Goal: Information Seeking & Learning: Learn about a topic

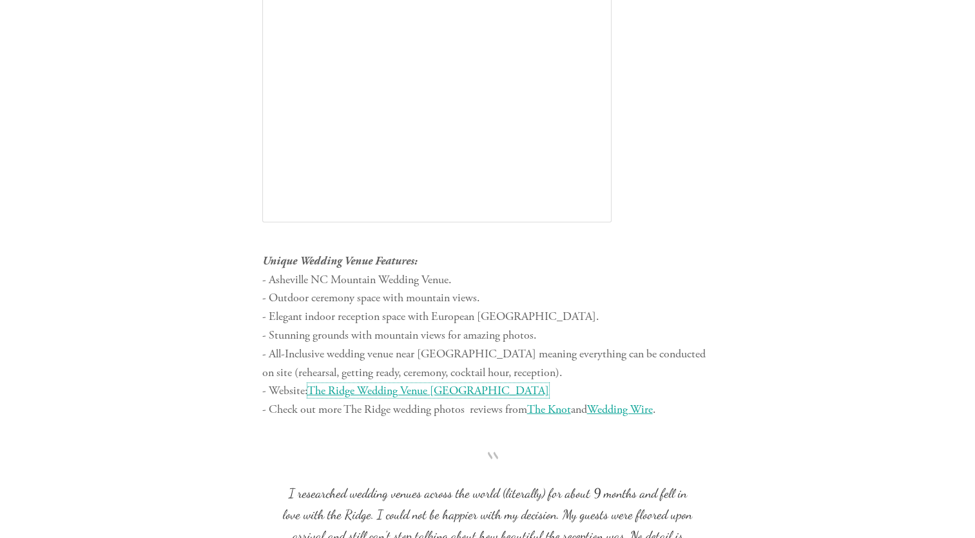
scroll to position [3559, 0]
click at [390, 385] on span "The Ridge Wedding Venue [GEOGRAPHIC_DATA]" at bounding box center [428, 390] width 242 height 15
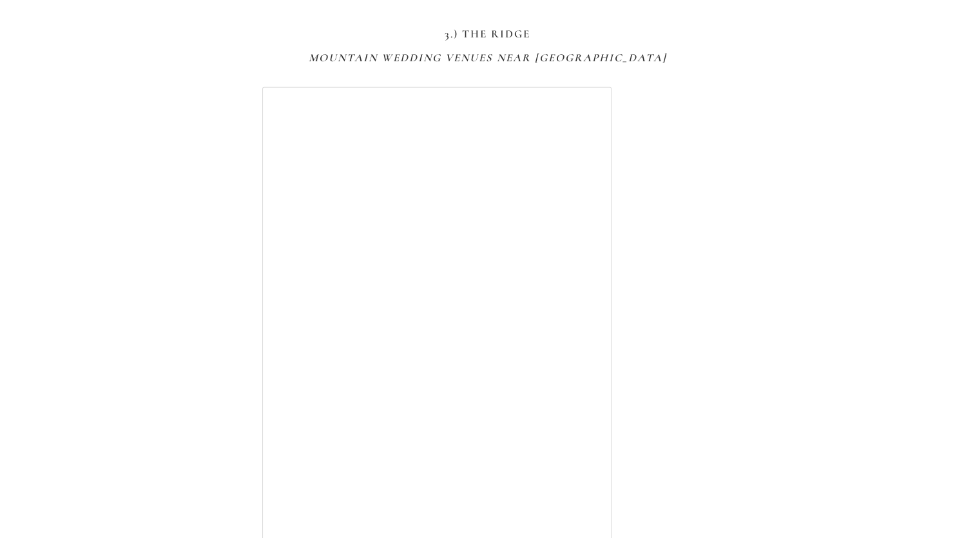
scroll to position [3125, 0]
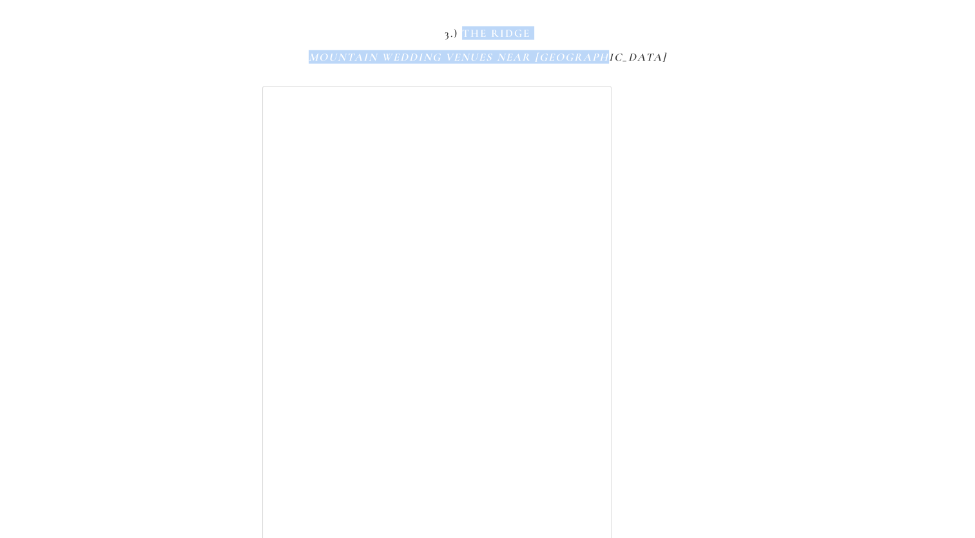
drag, startPoint x: 461, startPoint y: 32, endPoint x: 657, endPoint y: 59, distance: 197.9
click at [657, 59] on div "3.) The Ridge Mountain Wedding Venues Near [GEOGRAPHIC_DATA]" at bounding box center [487, 45] width 451 height 37
drag, startPoint x: 657, startPoint y: 59, endPoint x: 562, endPoint y: 53, distance: 95.6
copy div "The Ridge Mountain Wedding Venues Near [GEOGRAPHIC_DATA]"
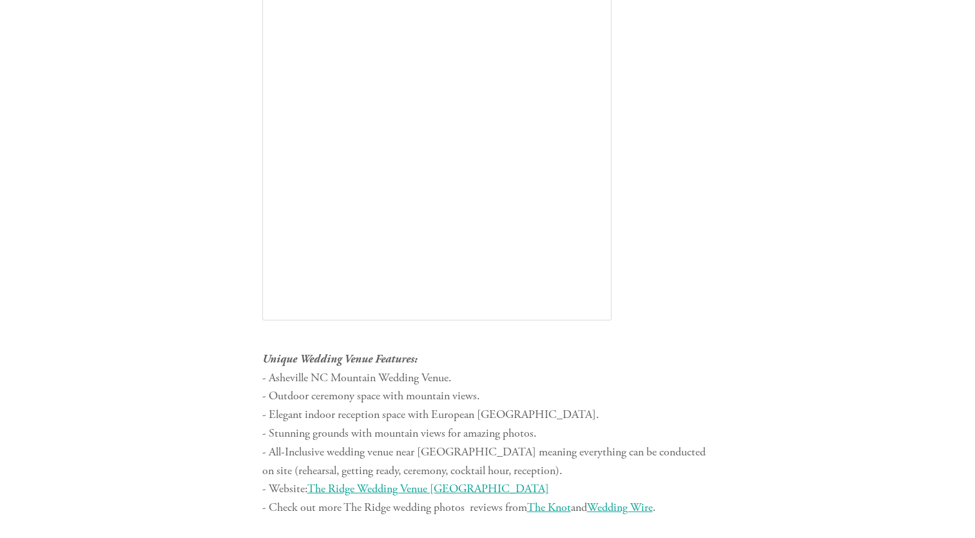
scroll to position [3463, 0]
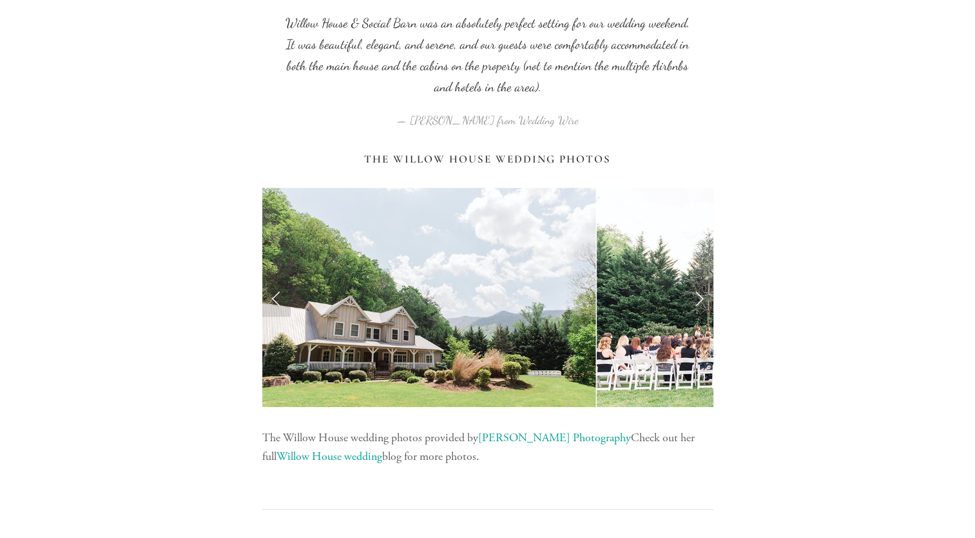
scroll to position [5619, 0]
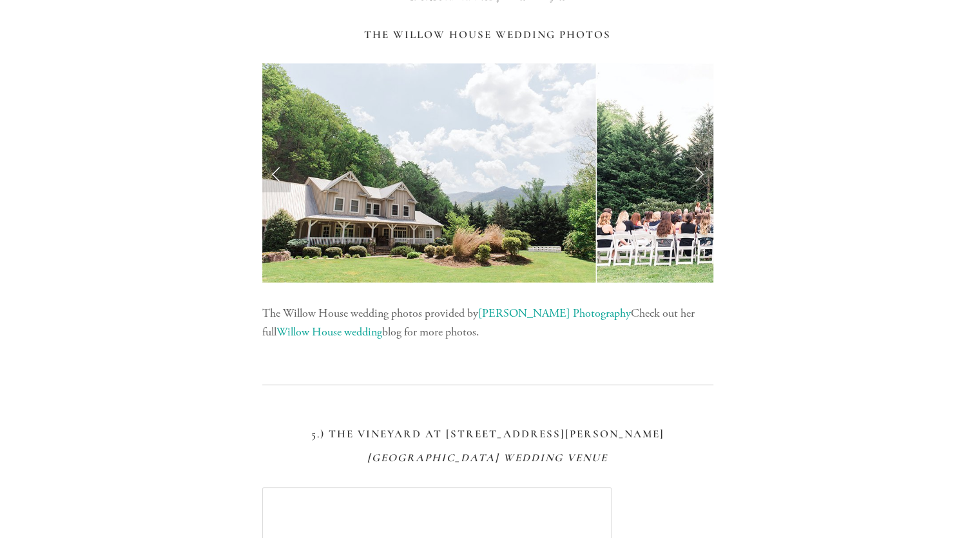
click at [698, 173] on link "Next Slide" at bounding box center [699, 172] width 28 height 39
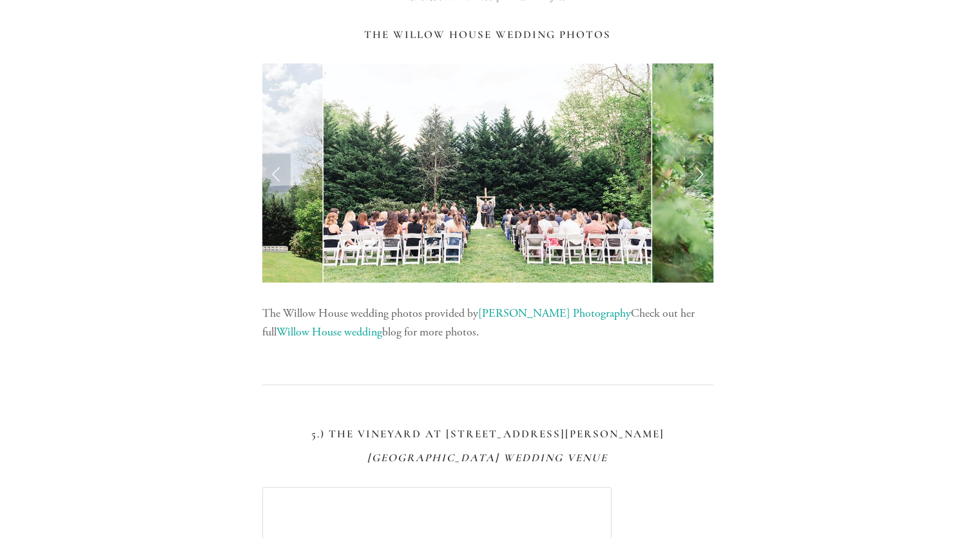
click at [698, 173] on link "Next Slide" at bounding box center [699, 172] width 28 height 39
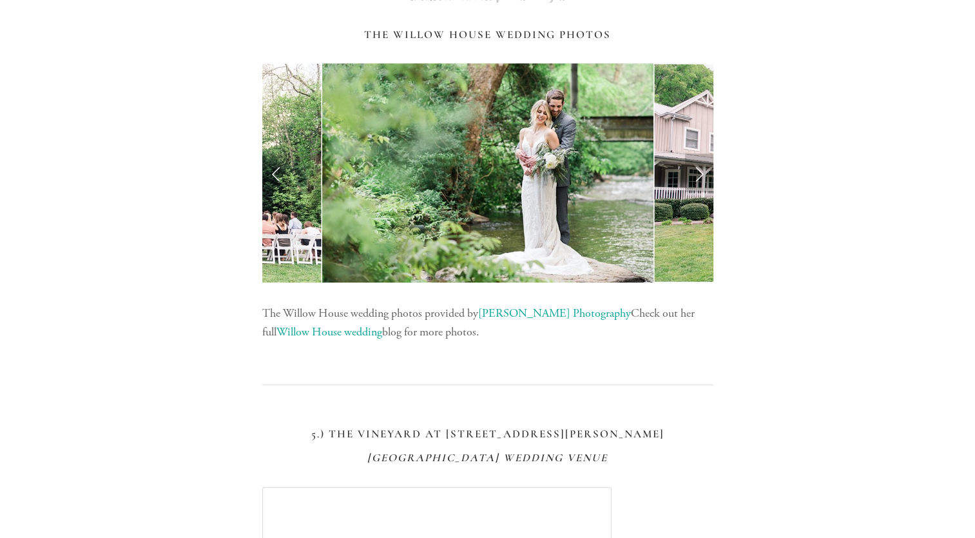
click at [698, 173] on link "Next Slide" at bounding box center [699, 172] width 28 height 39
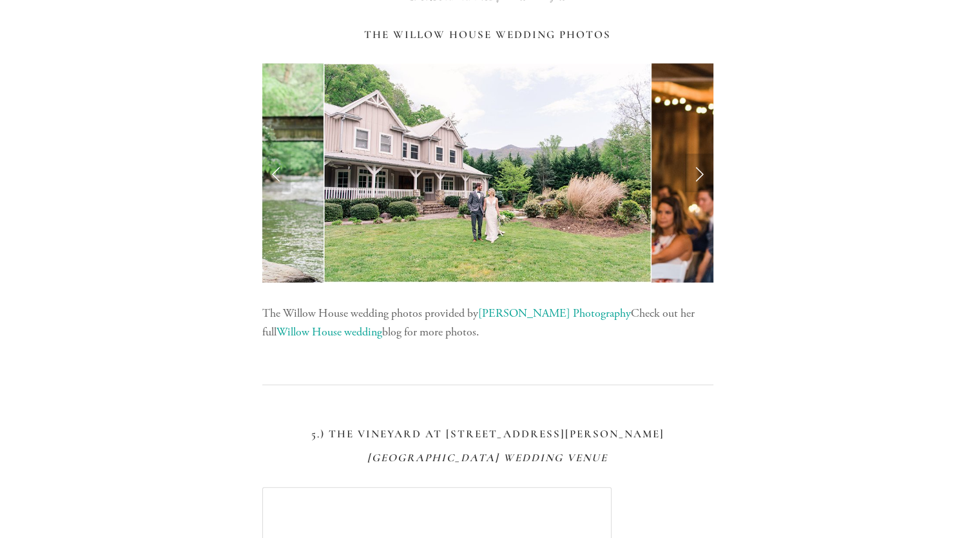
click at [698, 173] on link "Next Slide" at bounding box center [699, 172] width 28 height 39
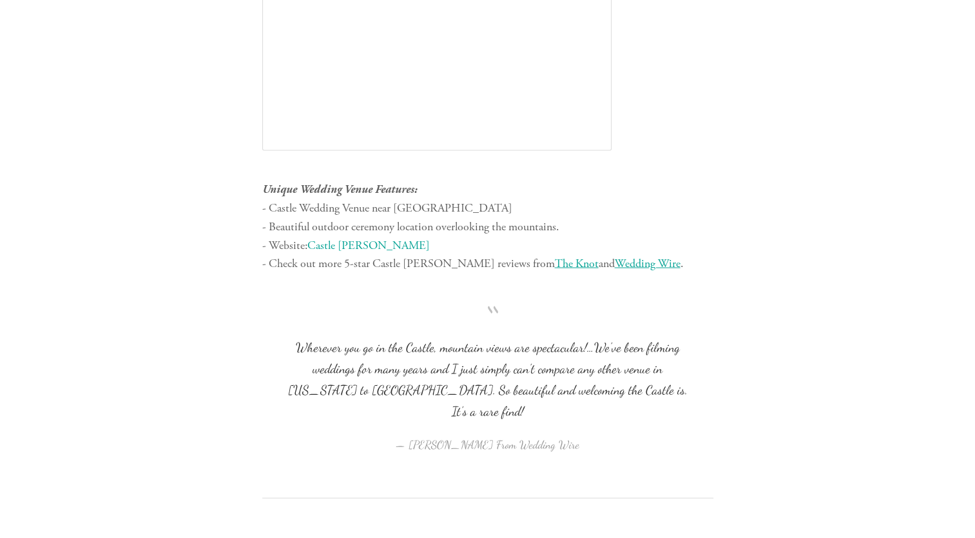
scroll to position [7318, 0]
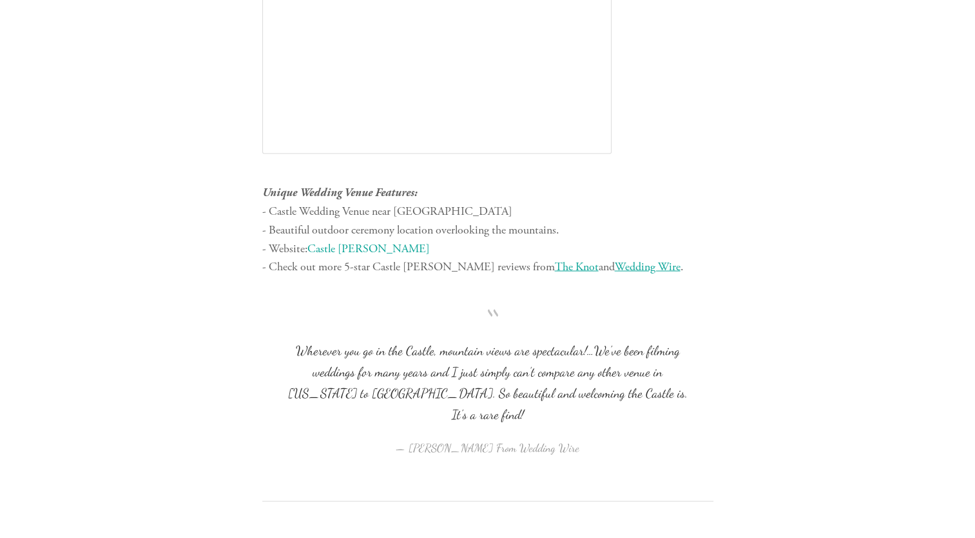
click at [363, 241] on link "Castle [PERSON_NAME]" at bounding box center [368, 248] width 122 height 15
